Goal: Task Accomplishment & Management: Complete application form

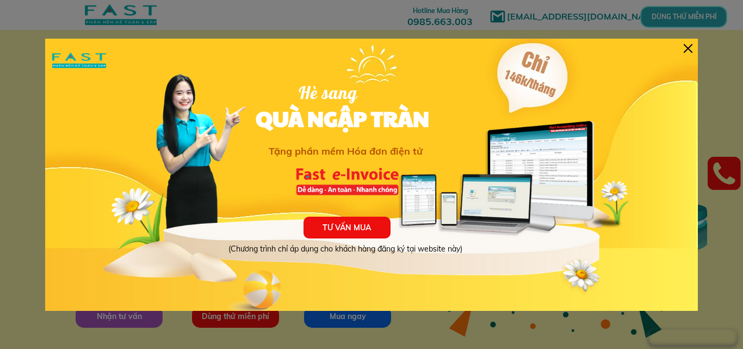
click at [689, 47] on div at bounding box center [688, 48] width 9 height 9
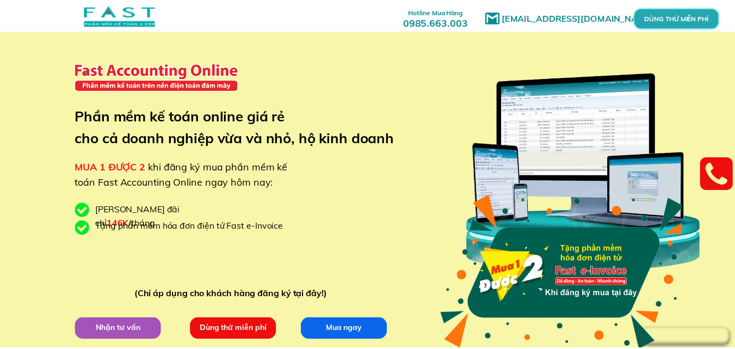
scroll to position [13, 0]
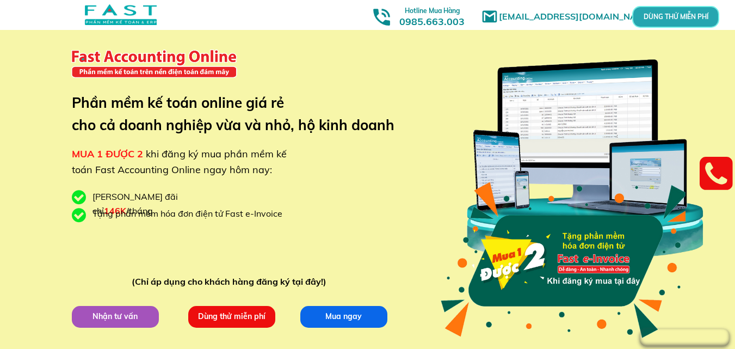
click at [236, 320] on p "Dùng thử miễn phí" at bounding box center [231, 316] width 87 height 22
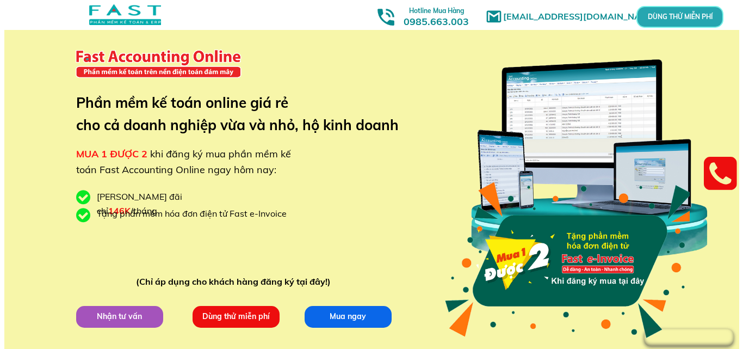
scroll to position [0, 0]
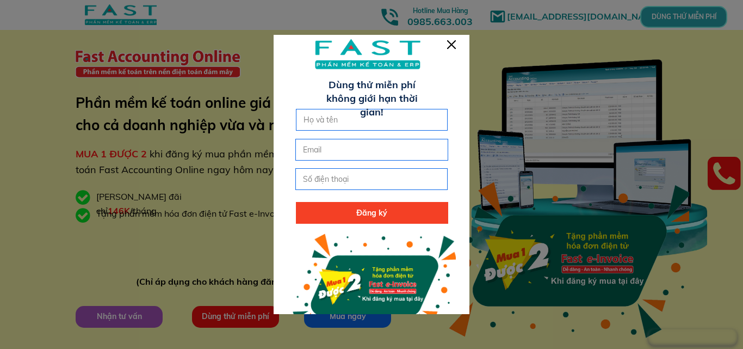
click at [454, 41] on div at bounding box center [451, 44] width 9 height 9
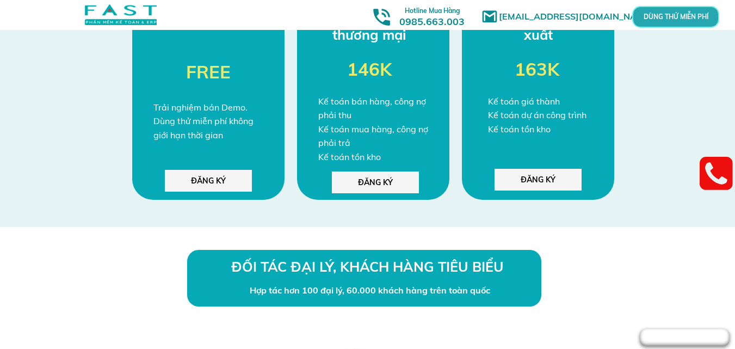
scroll to position [2893, 0]
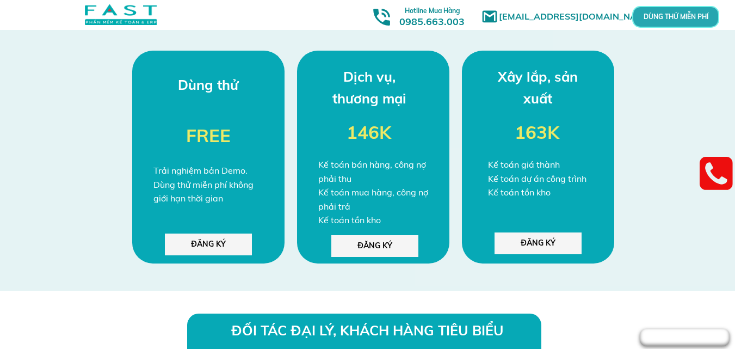
click at [200, 251] on p "ĐĂNG KÝ" at bounding box center [208, 244] width 87 height 22
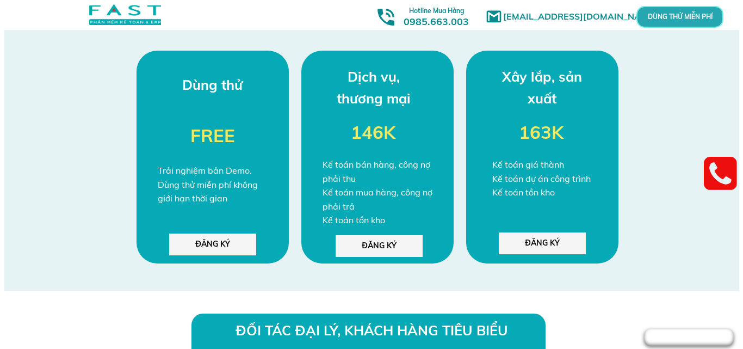
scroll to position [0, 0]
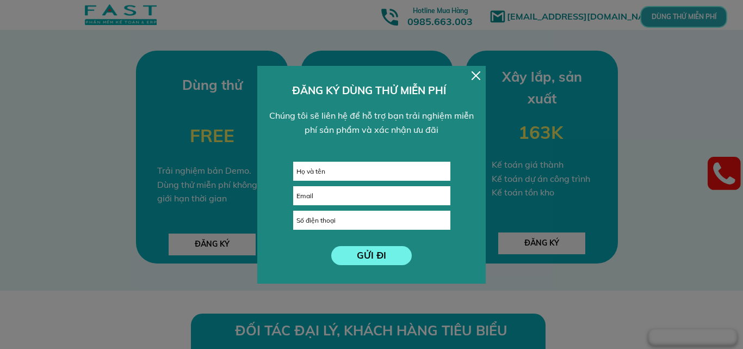
click at [388, 175] on input "text" at bounding box center [372, 171] width 156 height 18
type input "[PERSON_NAME]"
type input "[EMAIL_ADDRESS][DOMAIN_NAME]"
click at [365, 224] on input "tel" at bounding box center [372, 220] width 156 height 18
type input "0967753338"
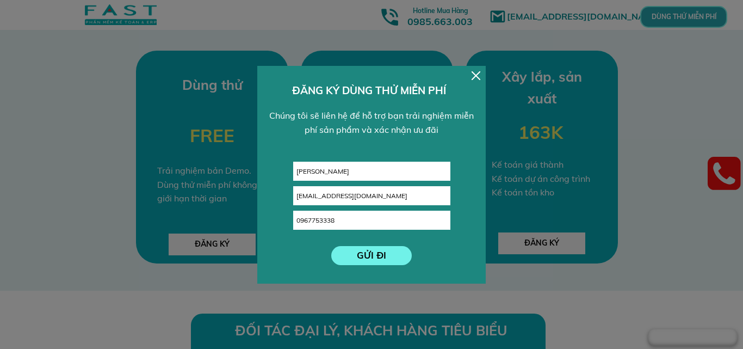
click at [374, 257] on p "GỬI ĐI" at bounding box center [371, 255] width 81 height 19
